Goal: Task Accomplishment & Management: Complete application form

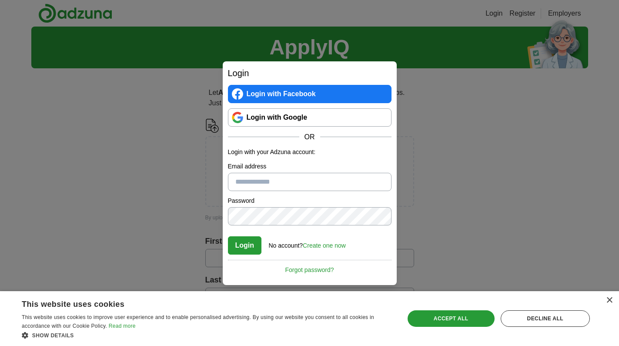
click at [327, 246] on link "Create one now" at bounding box center [324, 245] width 43 height 7
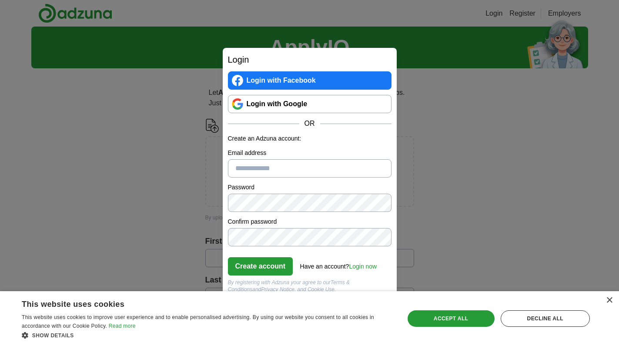
click at [308, 167] on input "Email address" at bounding box center [310, 168] width 164 height 18
type input "**********"
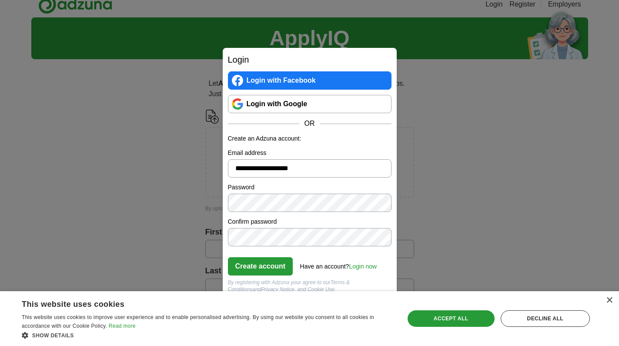
click at [261, 265] on button "Create account" at bounding box center [260, 266] width 65 height 18
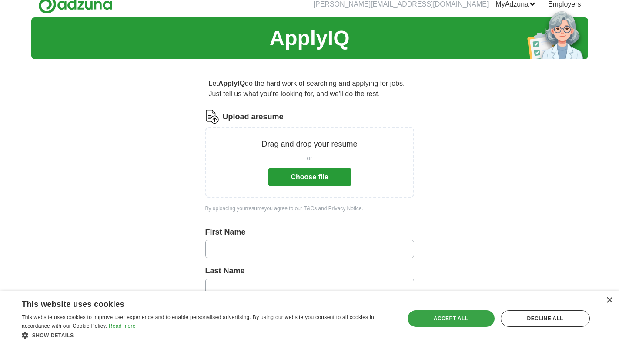
click at [460, 319] on div "Accept all" at bounding box center [451, 318] width 87 height 17
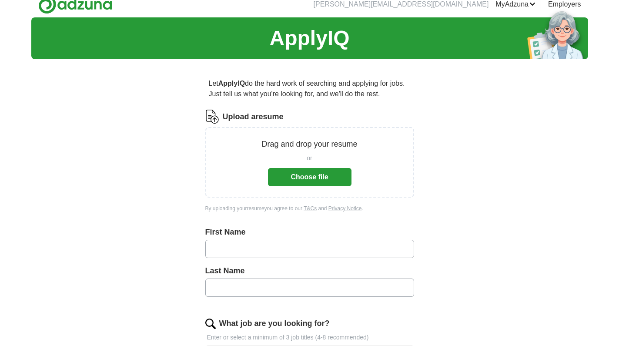
scroll to position [63, 0]
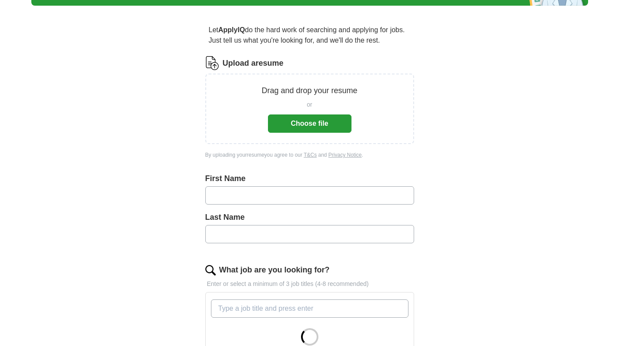
click at [336, 124] on button "Choose file" at bounding box center [310, 123] width 84 height 18
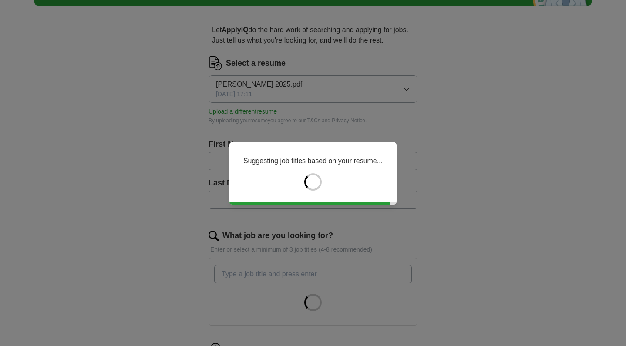
type input "****"
type input "*******"
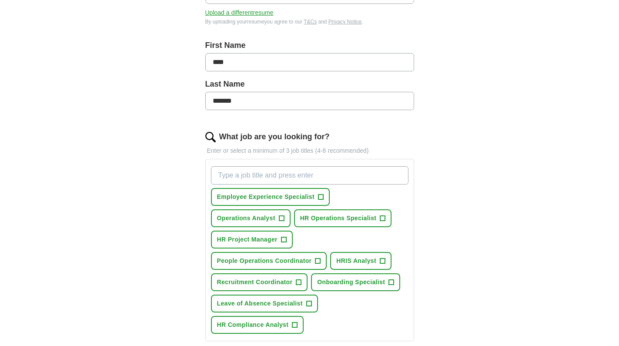
scroll to position [163, 0]
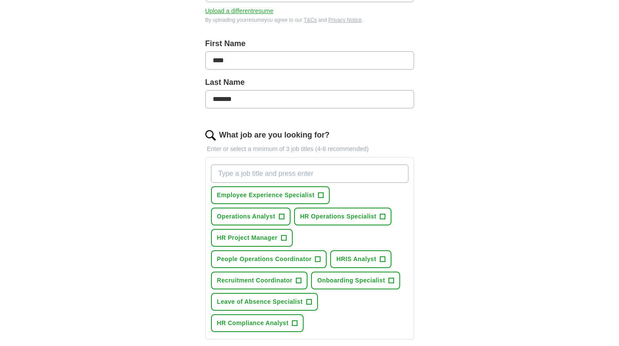
click at [281, 217] on span "+" at bounding box center [281, 216] width 5 height 7
click at [389, 217] on button "HR Operations Specialist +" at bounding box center [343, 216] width 98 height 18
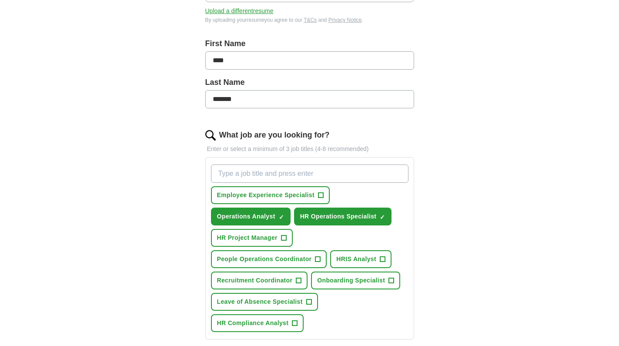
scroll to position [177, 0]
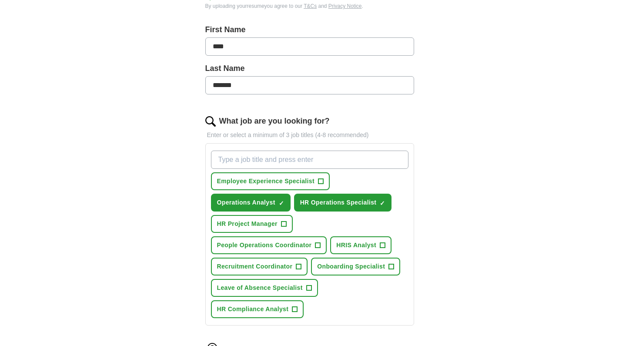
click at [319, 248] on span "+" at bounding box center [317, 245] width 5 height 7
click at [300, 270] on span "+" at bounding box center [298, 266] width 5 height 7
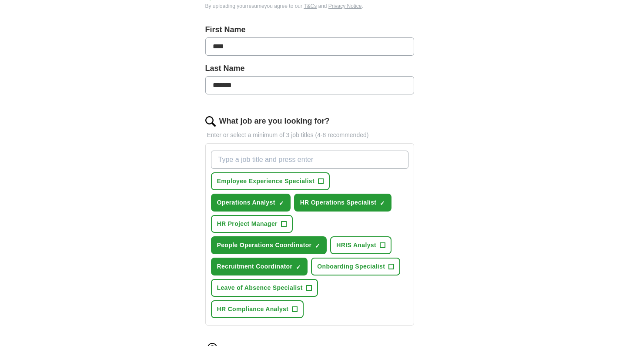
click at [309, 293] on button "Leave of Absence Specialist +" at bounding box center [264, 288] width 107 height 18
click at [372, 268] on span "Onboarding Specialist" at bounding box center [351, 266] width 68 height 9
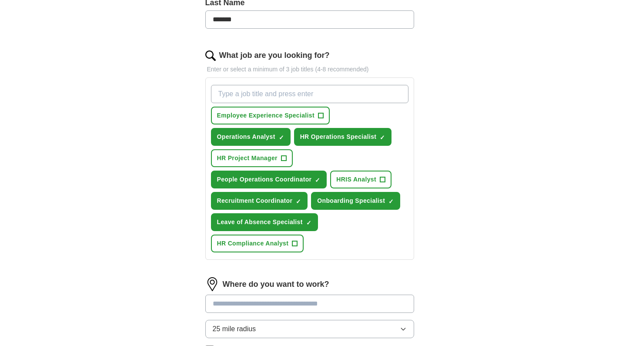
scroll to position [294, 0]
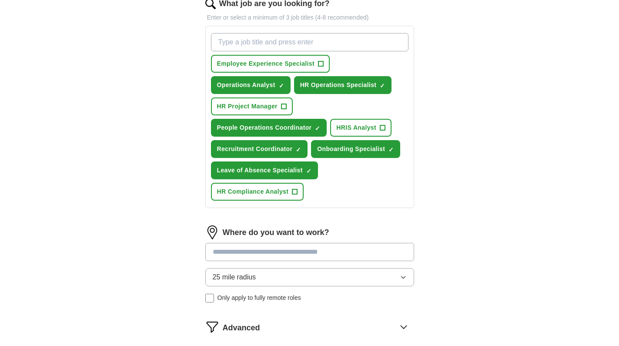
click at [288, 195] on span "HR Compliance Analyst" at bounding box center [253, 191] width 72 height 9
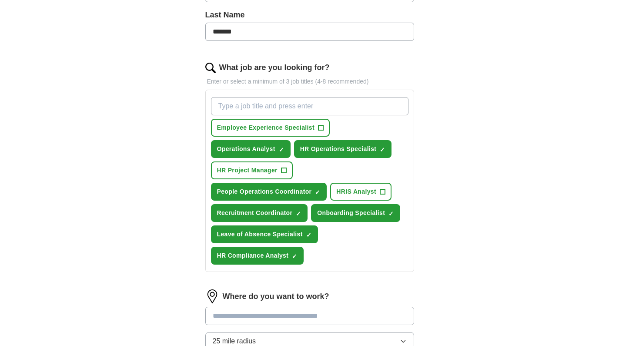
scroll to position [346, 0]
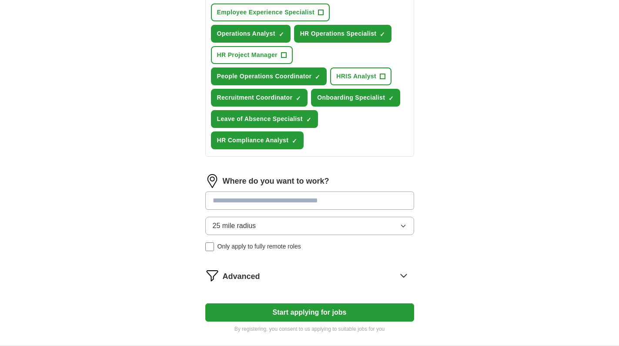
click at [381, 201] on input at bounding box center [309, 200] width 209 height 18
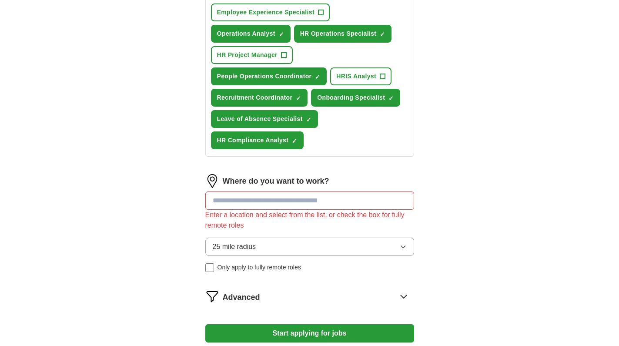
click at [211, 243] on div "25 mile radius Only apply to fully remote roles" at bounding box center [309, 255] width 209 height 34
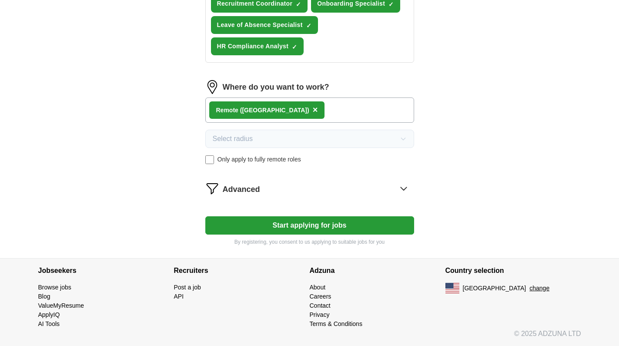
scroll to position [440, 0]
click at [279, 224] on button "Start applying for jobs" at bounding box center [309, 225] width 209 height 18
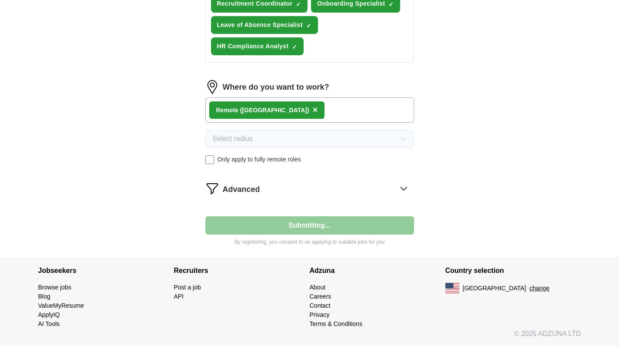
select select "**"
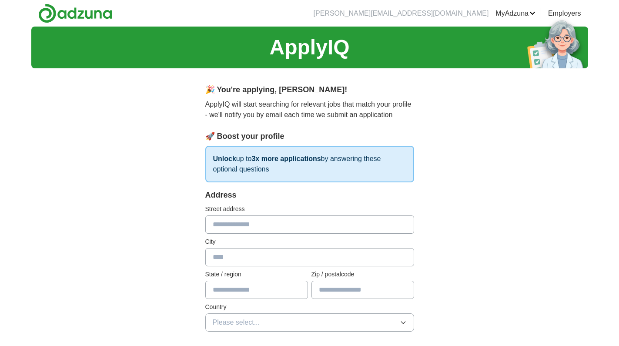
scroll to position [0, 0]
type input "**********"
type input "*******"
type input "**"
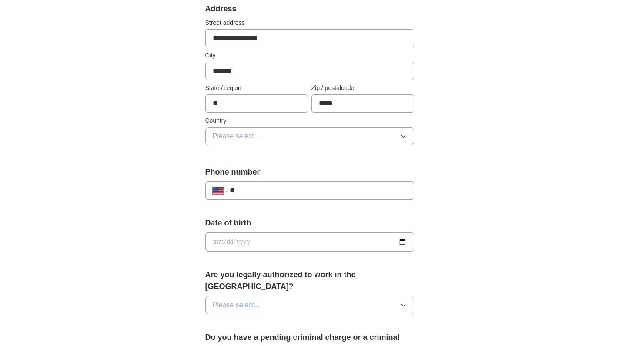
scroll to position [205, 0]
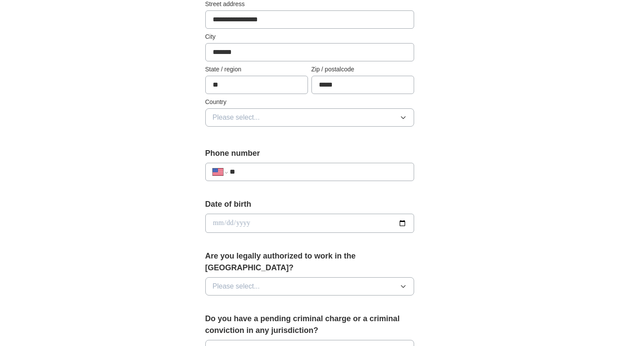
type input "*****"
click at [237, 117] on span "Please select..." at bounding box center [236, 117] width 47 height 10
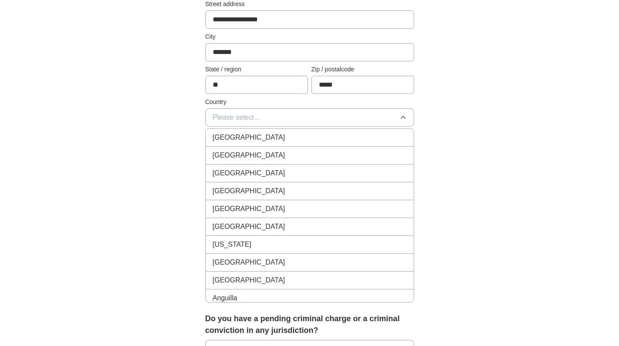
click at [236, 156] on span "United States" at bounding box center [249, 155] width 73 height 10
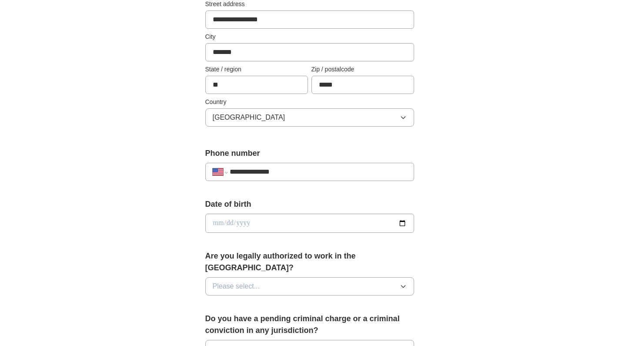
type input "**********"
click at [211, 223] on input "date" at bounding box center [309, 223] width 209 height 19
type input "**********"
click at [455, 244] on div "**********" at bounding box center [309, 218] width 557 height 792
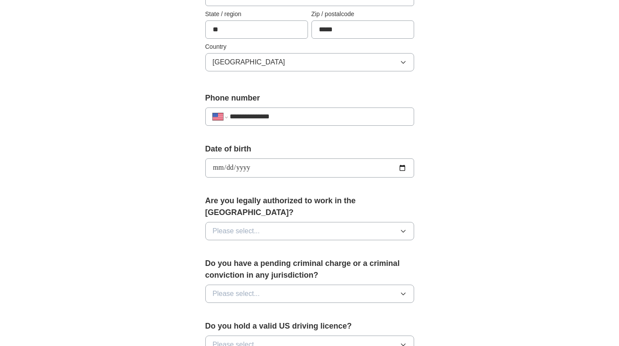
scroll to position [261, 0]
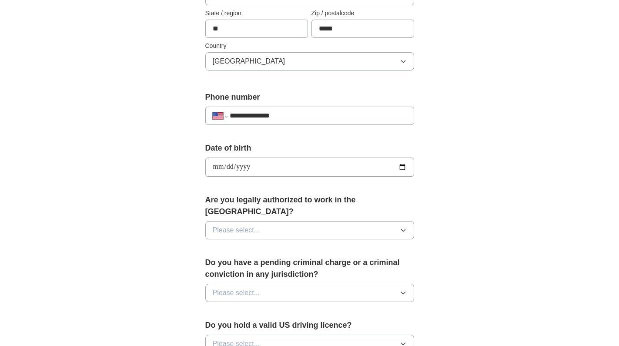
click at [391, 221] on button "Please select..." at bounding box center [309, 230] width 209 height 18
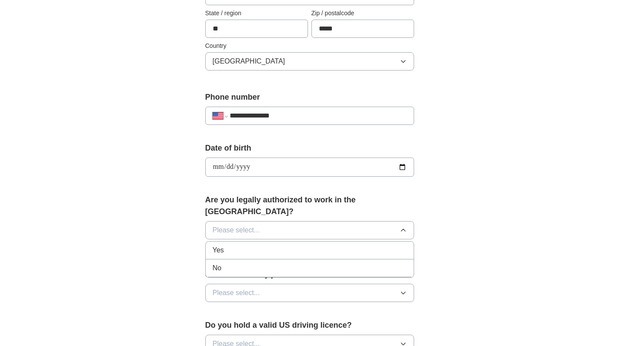
click at [351, 245] on div "Yes" at bounding box center [310, 250] width 194 height 10
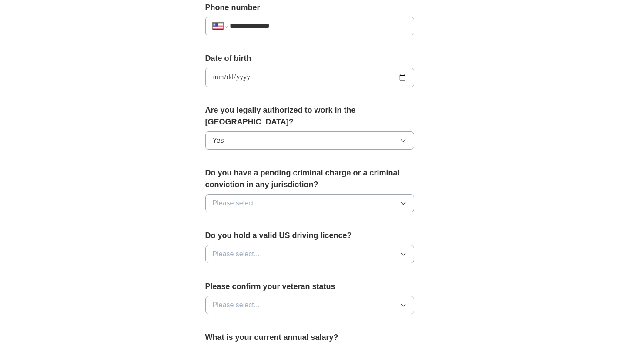
scroll to position [353, 0]
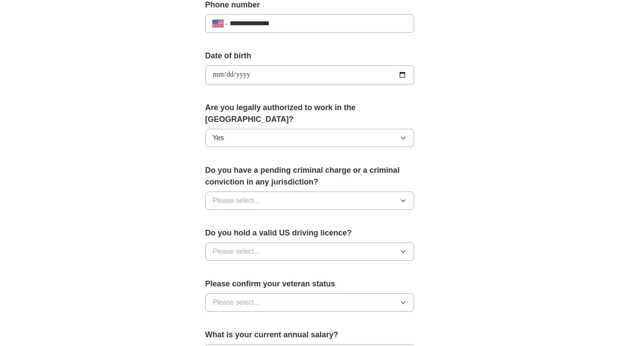
click at [351, 191] on button "Please select..." at bounding box center [309, 200] width 209 height 18
click at [321, 233] on div "No" at bounding box center [310, 238] width 194 height 10
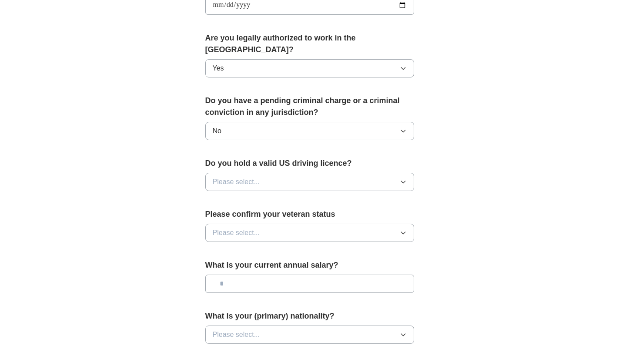
scroll to position [441, 0]
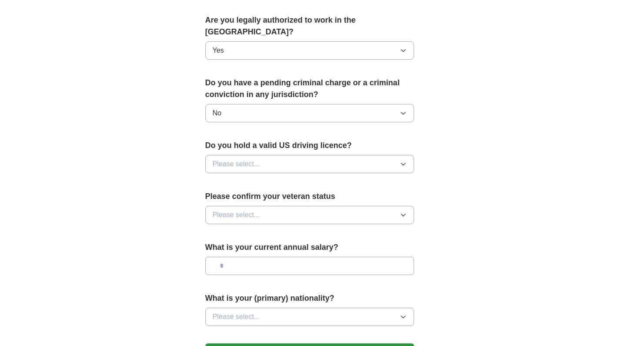
click at [323, 156] on button "Please select..." at bounding box center [309, 164] width 209 height 18
click at [309, 179] on div "Yes" at bounding box center [310, 184] width 194 height 10
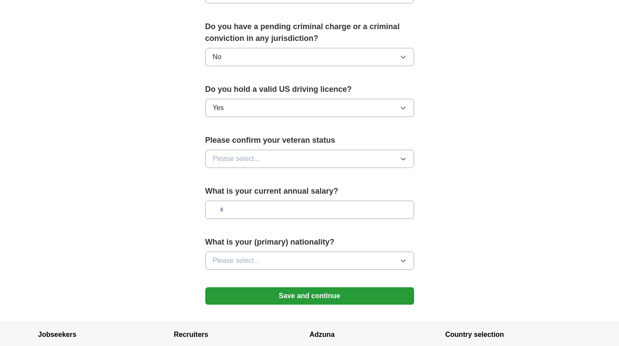
scroll to position [499, 0]
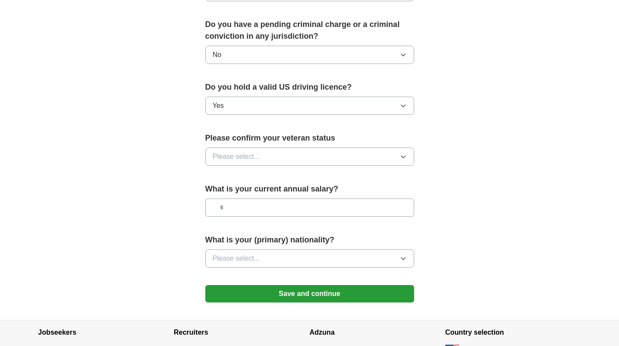
click at [307, 147] on button "Please select..." at bounding box center [309, 156] width 209 height 18
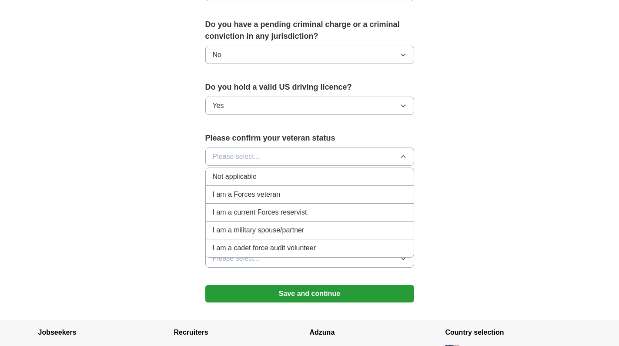
click at [294, 171] on div "Not applicable" at bounding box center [310, 176] width 194 height 10
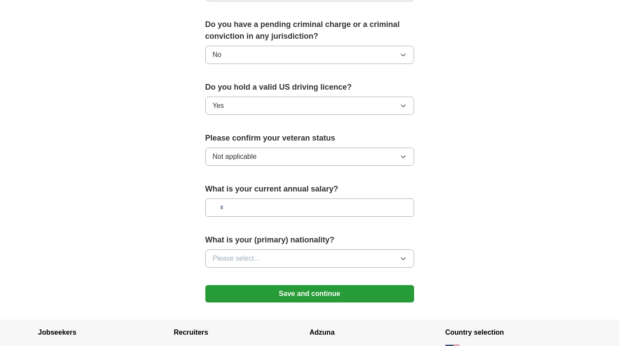
click at [284, 198] on input "text" at bounding box center [309, 207] width 209 height 18
type input "**"
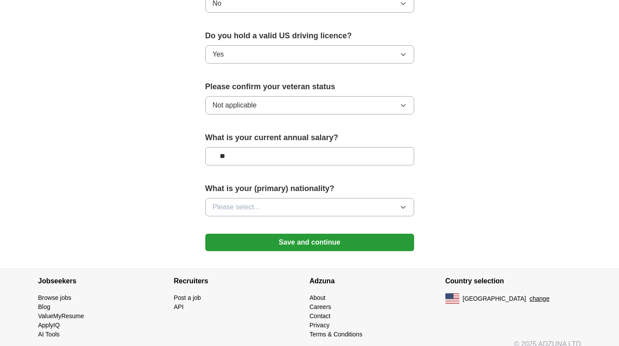
scroll to position [550, 0]
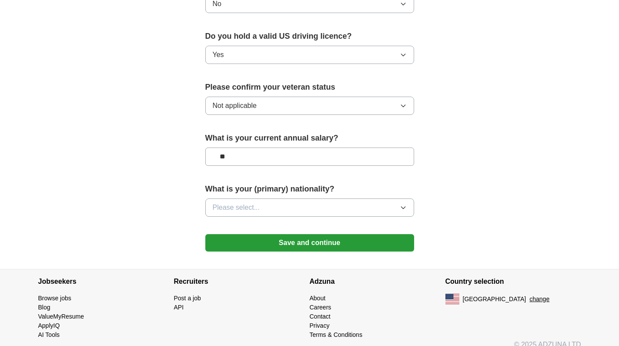
click at [372, 198] on button "Please select..." at bounding box center [309, 207] width 209 height 18
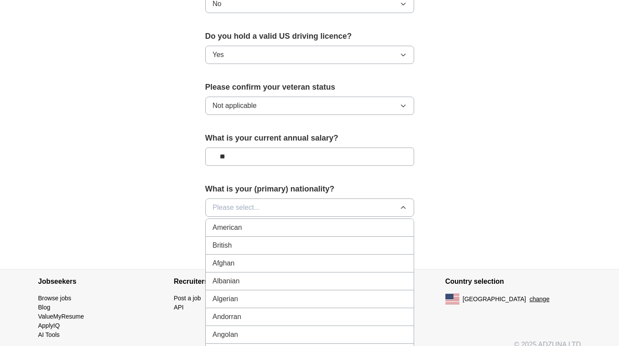
click at [349, 222] on div "American" at bounding box center [310, 227] width 194 height 10
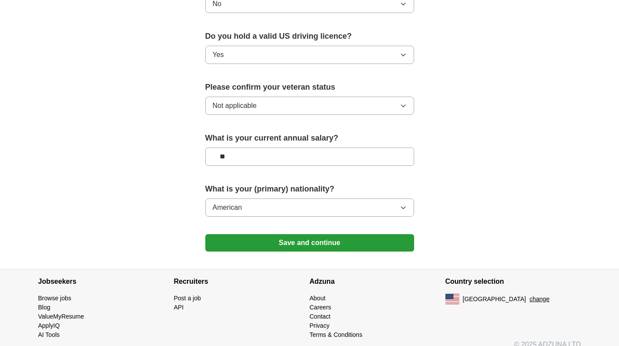
click at [350, 234] on button "Save and continue" at bounding box center [309, 242] width 209 height 17
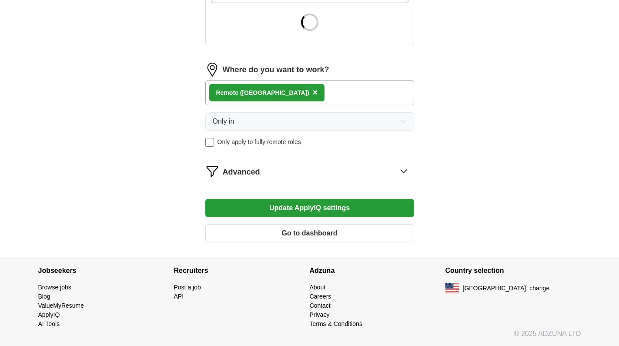
scroll to position [343, 0]
click at [305, 208] on button "Update ApplyIQ settings" at bounding box center [309, 208] width 209 height 18
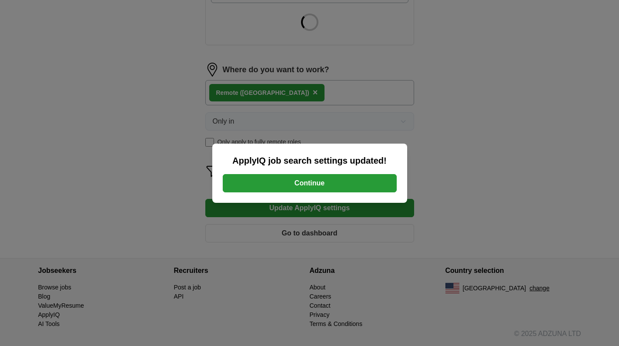
click at [313, 184] on button "Continue" at bounding box center [310, 183] width 174 height 18
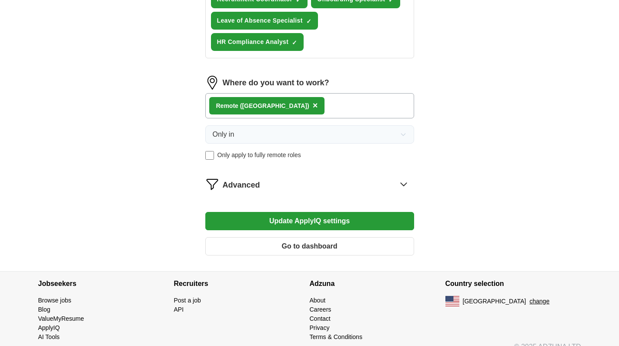
scroll to position [402, 0]
click at [324, 247] on button "Go to dashboard" at bounding box center [309, 246] width 209 height 18
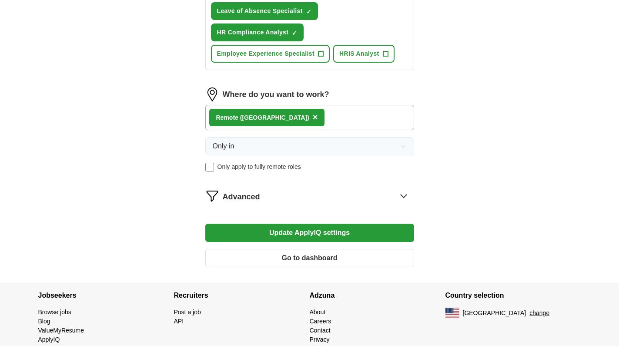
scroll to position [411, 0]
click at [406, 197] on icon at bounding box center [404, 196] width 14 height 14
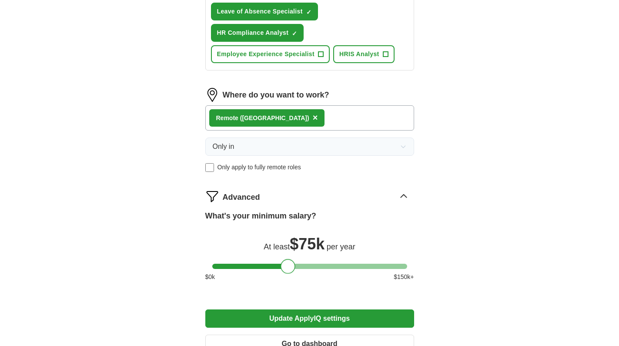
drag, startPoint x: 221, startPoint y: 263, endPoint x: 291, endPoint y: 269, distance: 69.5
click at [291, 269] on div at bounding box center [288, 266] width 15 height 15
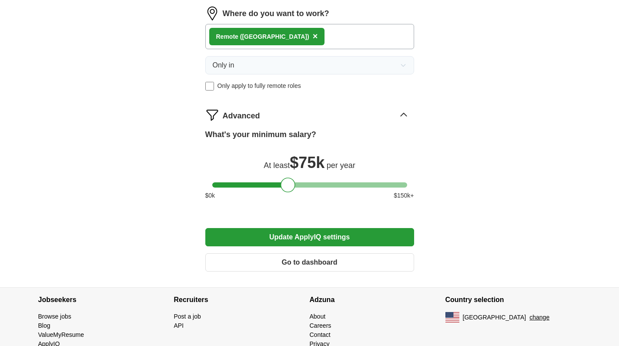
scroll to position [521, 0]
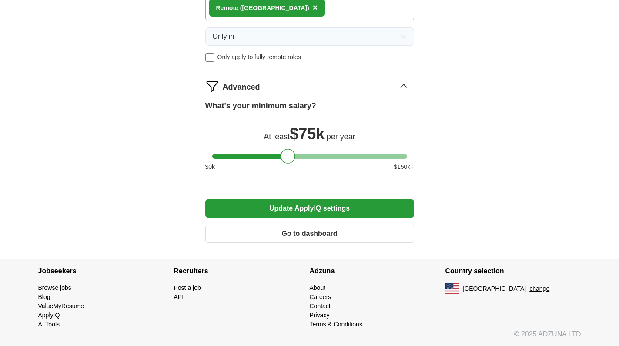
click at [336, 213] on button "Update ApplyIQ settings" at bounding box center [309, 208] width 209 height 18
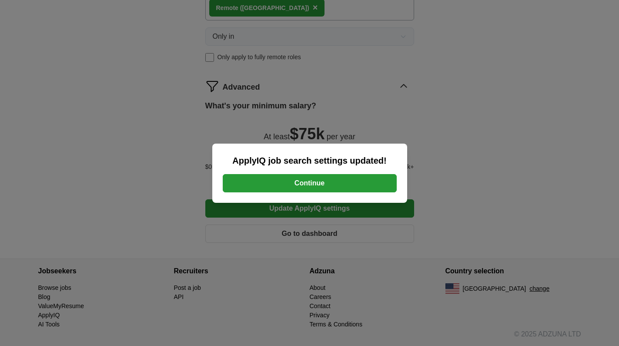
click at [320, 178] on button "Continue" at bounding box center [310, 183] width 174 height 18
